Goal: Transaction & Acquisition: Purchase product/service

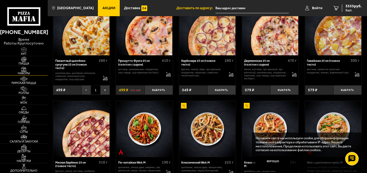
scroll to position [286, 0]
click at [24, 61] on img at bounding box center [23, 59] width 15 height 5
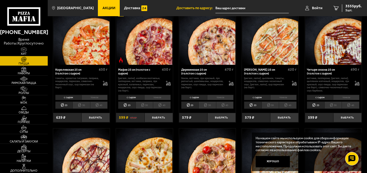
scroll to position [512, 0]
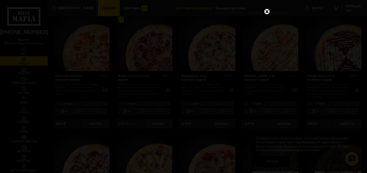
click at [267, 11] on link at bounding box center [266, 11] width 7 height 7
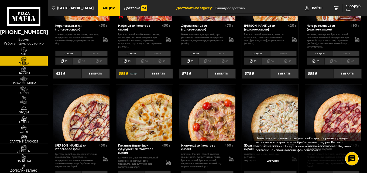
scroll to position [566, 0]
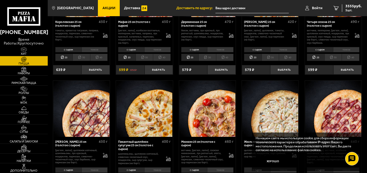
drag, startPoint x: 366, startPoint y: 91, endPoint x: 366, endPoint y: 119, distance: 27.7
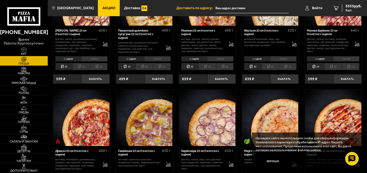
scroll to position [733, 0]
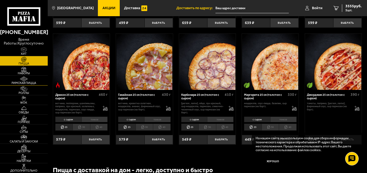
click at [24, 80] on img at bounding box center [23, 78] width 15 height 5
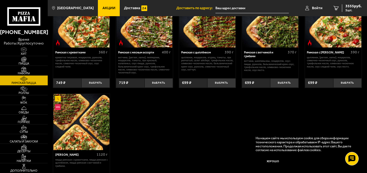
scroll to position [81, 0]
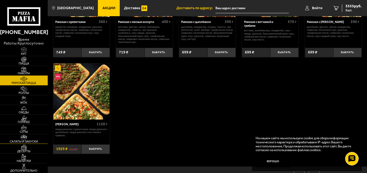
click at [26, 137] on img at bounding box center [23, 136] width 15 height 5
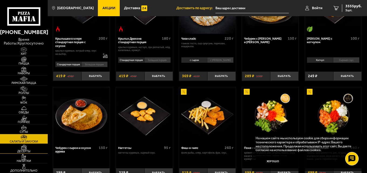
scroll to position [189, 0]
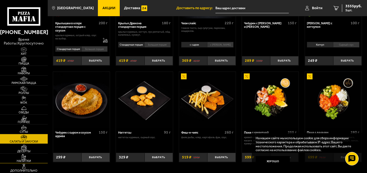
click at [21, 157] on img at bounding box center [23, 156] width 15 height 5
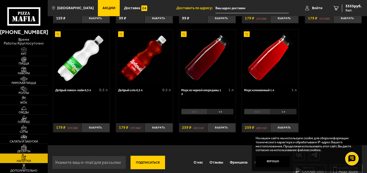
scroll to position [226, 0]
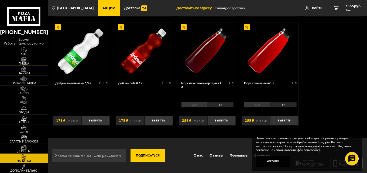
click at [25, 60] on img at bounding box center [23, 59] width 15 height 5
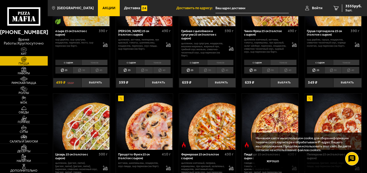
scroll to position [310, 0]
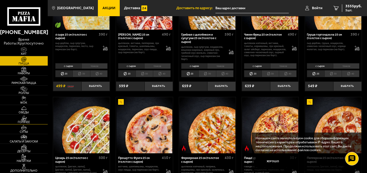
click at [25, 120] on img at bounding box center [23, 117] width 15 height 5
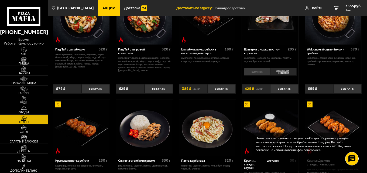
scroll to position [135, 0]
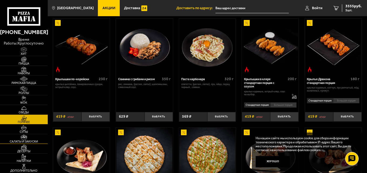
click at [22, 138] on img at bounding box center [23, 136] width 15 height 5
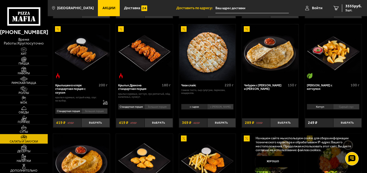
scroll to position [135, 0]
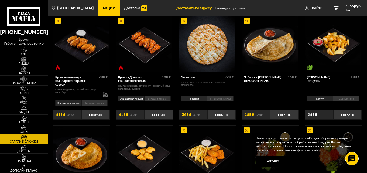
click at [22, 158] on img at bounding box center [23, 156] width 15 height 5
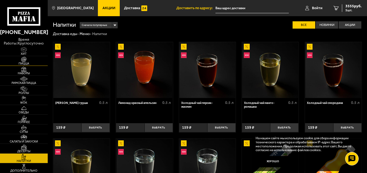
click at [27, 61] on img at bounding box center [23, 59] width 15 height 5
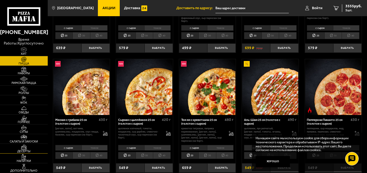
scroll to position [108, 0]
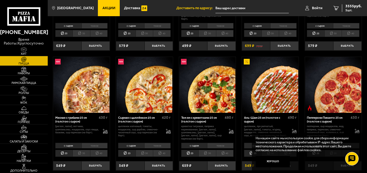
click at [133, 91] on img at bounding box center [144, 85] width 56 height 56
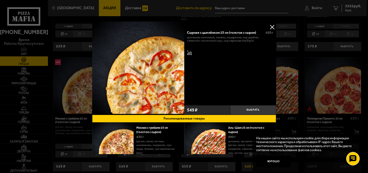
click at [269, 23] on button at bounding box center [272, 27] width 8 height 8
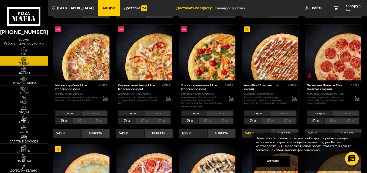
scroll to position [242, 0]
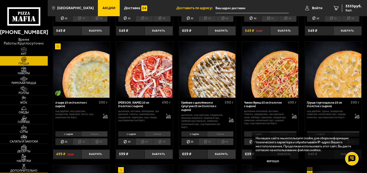
click at [23, 165] on img at bounding box center [23, 166] width 15 height 5
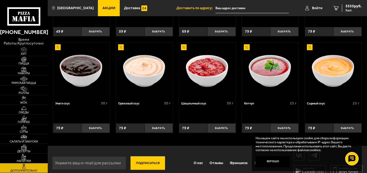
scroll to position [201, 0]
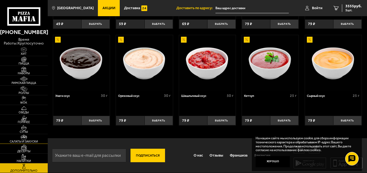
click at [25, 137] on img at bounding box center [23, 136] width 15 height 5
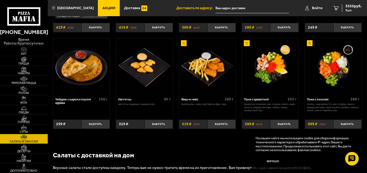
scroll to position [216, 0]
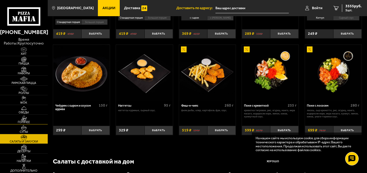
click at [27, 118] on img at bounding box center [23, 117] width 15 height 5
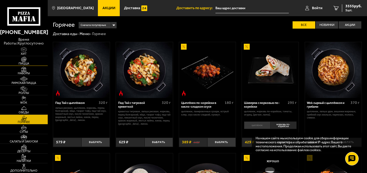
click at [31, 63] on span "Пицца" at bounding box center [24, 63] width 48 height 3
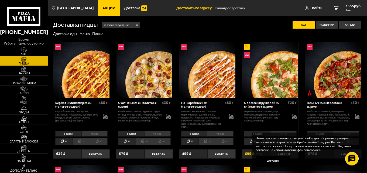
click at [26, 91] on img at bounding box center [23, 88] width 15 height 5
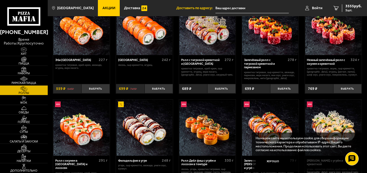
scroll to position [54, 0]
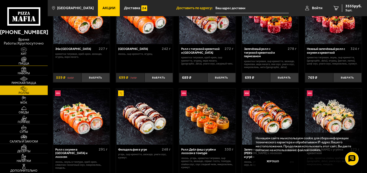
click at [25, 61] on img at bounding box center [23, 59] width 15 height 5
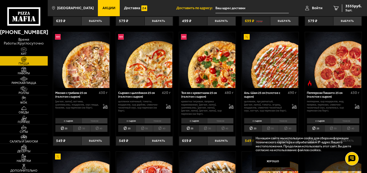
scroll to position [135, 0]
